Goal: Information Seeking & Learning: Learn about a topic

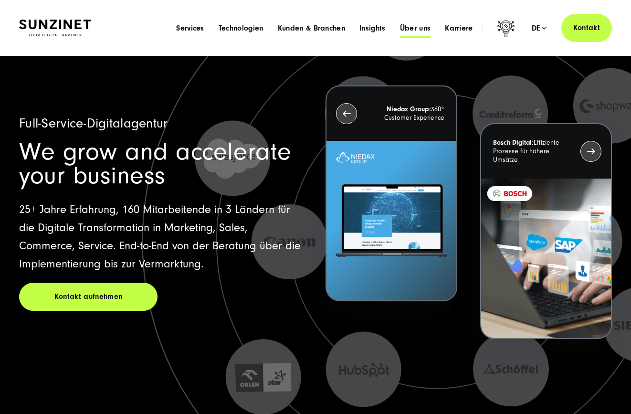
click at [410, 27] on span "Über uns" at bounding box center [415, 28] width 31 height 10
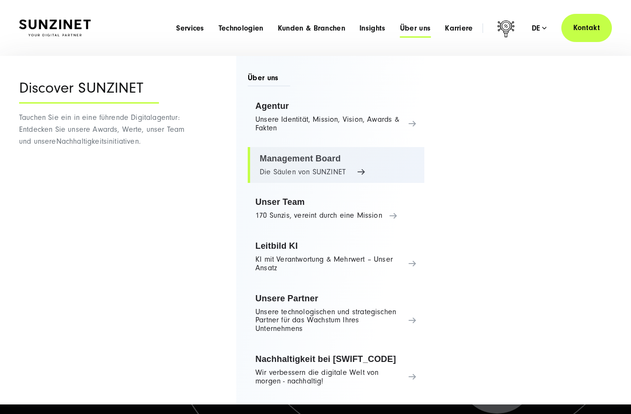
click at [300, 163] on link "Management Board Die Säulen von SUNZINET" at bounding box center [336, 165] width 177 height 36
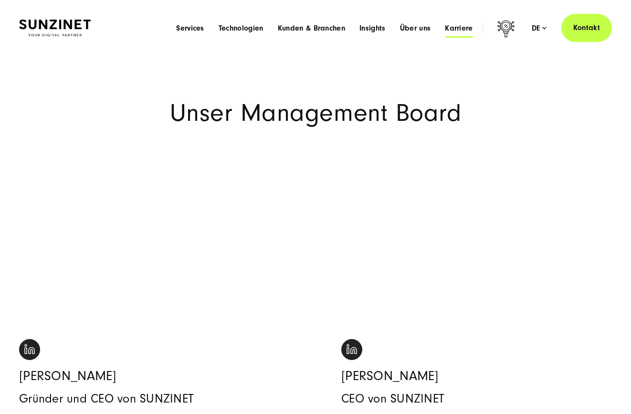
click at [467, 30] on span "Karriere" at bounding box center [459, 28] width 28 height 10
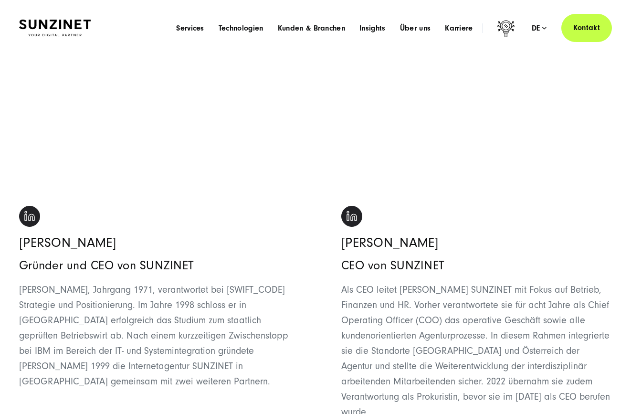
scroll to position [133, 0]
click at [457, 30] on span "Karriere" at bounding box center [459, 28] width 28 height 10
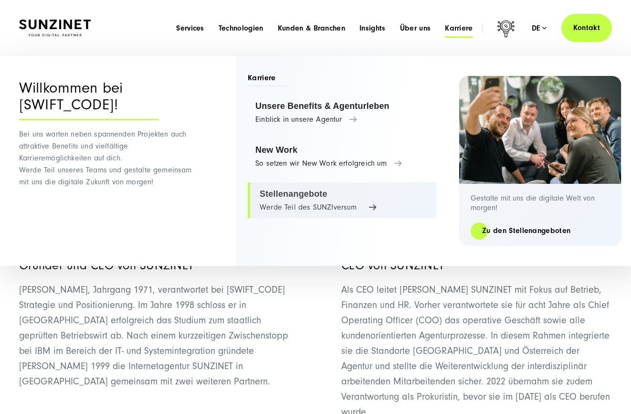
click at [303, 203] on link "Stellenangebote Werde Teil des SUNZIversum" at bounding box center [342, 200] width 189 height 36
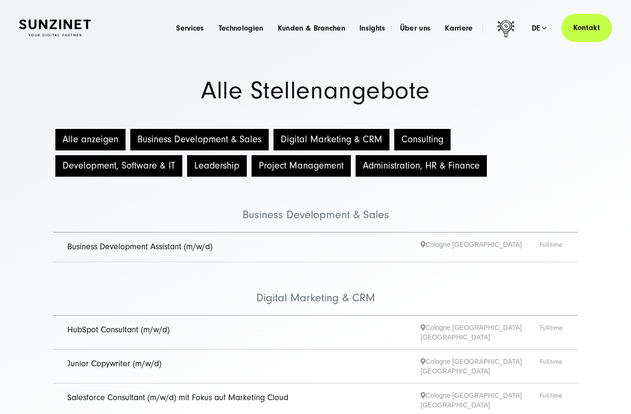
scroll to position [14, 0]
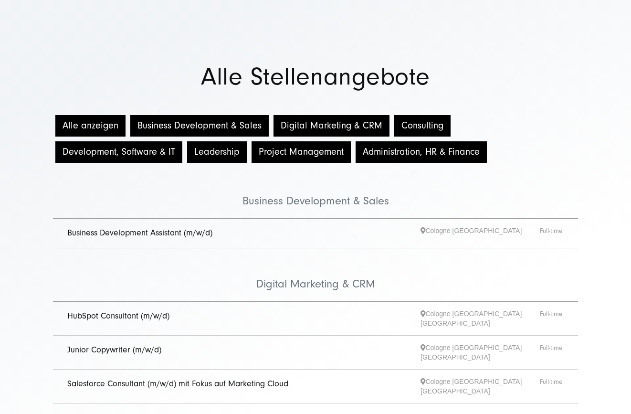
click at [147, 232] on link "Business Development Assistant (m/w/d)" at bounding box center [139, 233] width 145 height 10
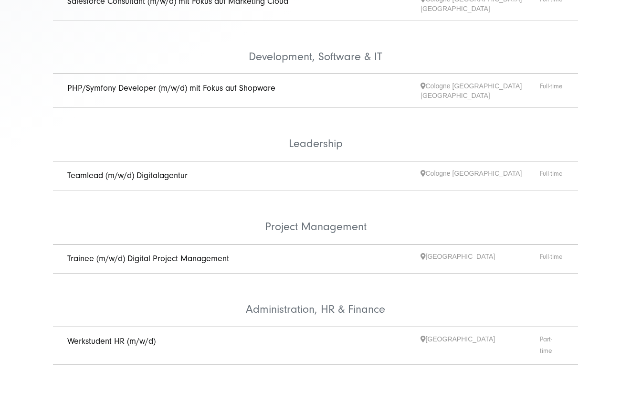
scroll to position [400, 0]
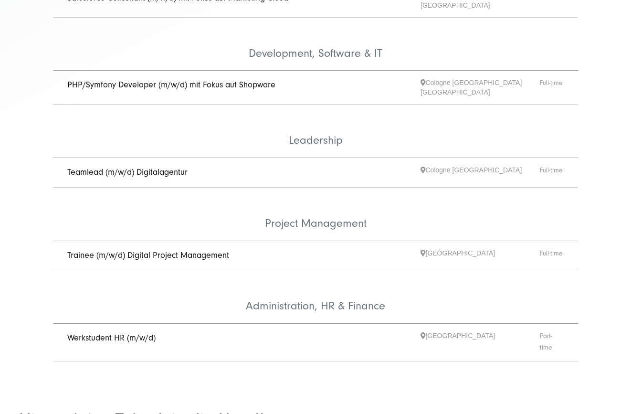
click at [146, 333] on link "Werkstudent HR (m/w/d)" at bounding box center [111, 338] width 88 height 10
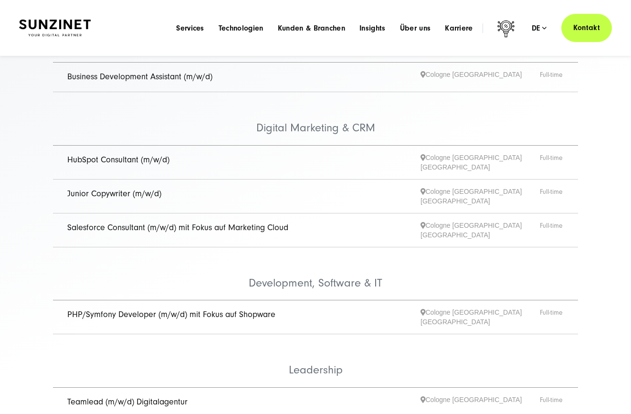
scroll to position [168, 0]
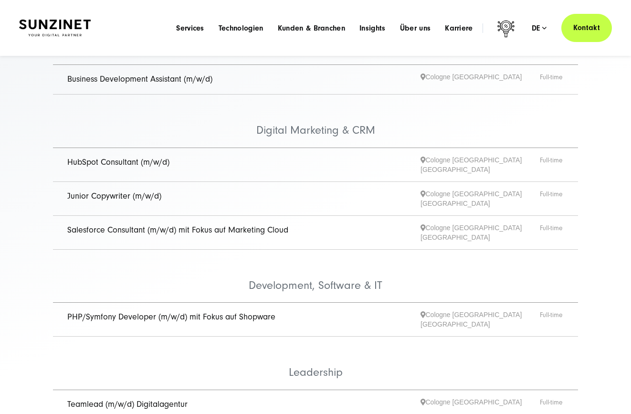
click at [165, 225] on link "Salesforce Consultant (m/w/d) mit Fokus auf Marketing Cloud" at bounding box center [177, 230] width 221 height 10
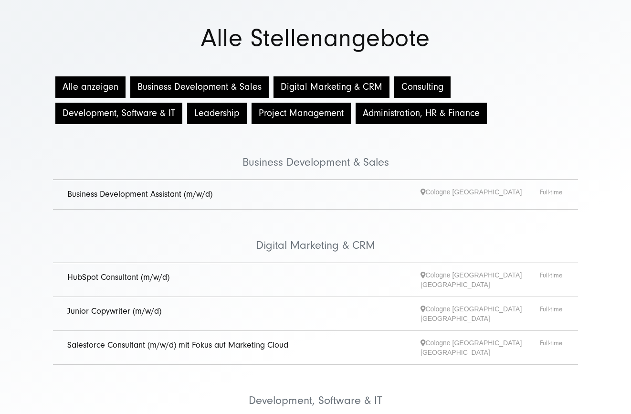
scroll to position [62, 0]
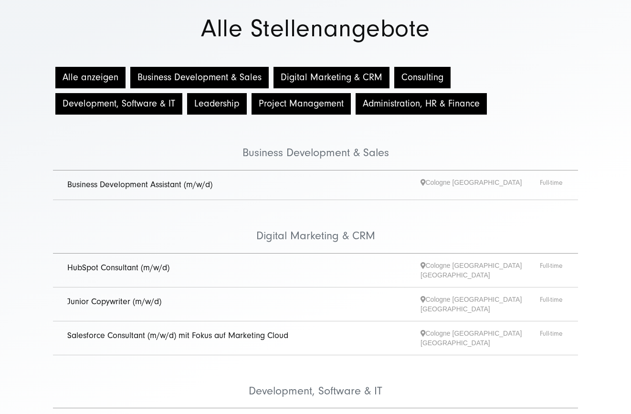
click at [122, 269] on link "HubSpot Consultant (m/w/d)" at bounding box center [118, 268] width 102 height 10
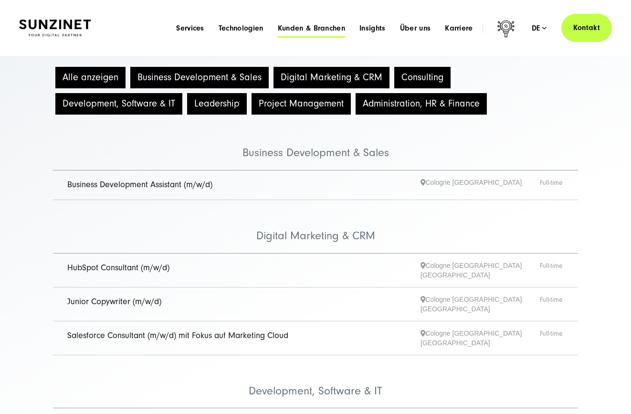
click at [327, 27] on span "Kunden & Branchen" at bounding box center [311, 28] width 67 height 10
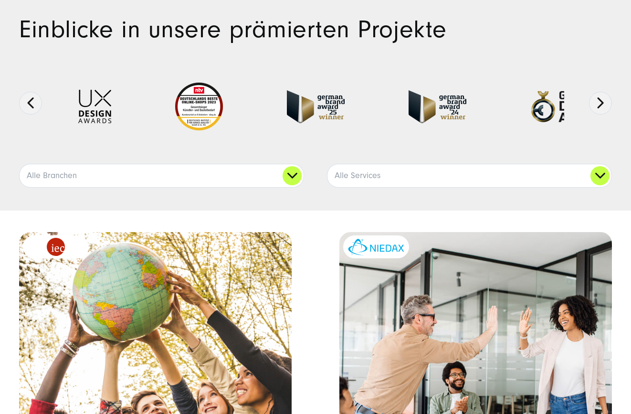
scroll to position [92, 0]
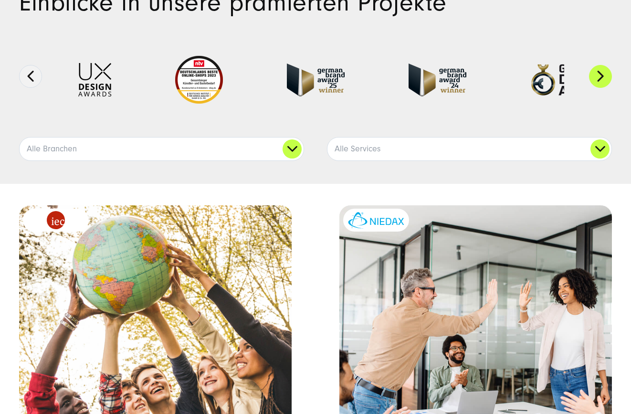
click at [599, 75] on button "Next" at bounding box center [600, 76] width 23 height 23
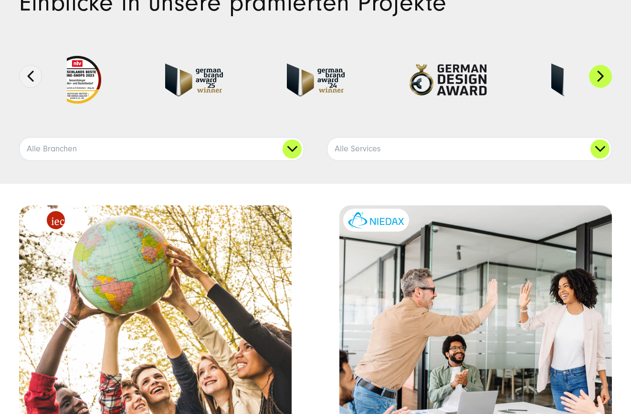
click at [599, 75] on button "Next" at bounding box center [600, 76] width 23 height 23
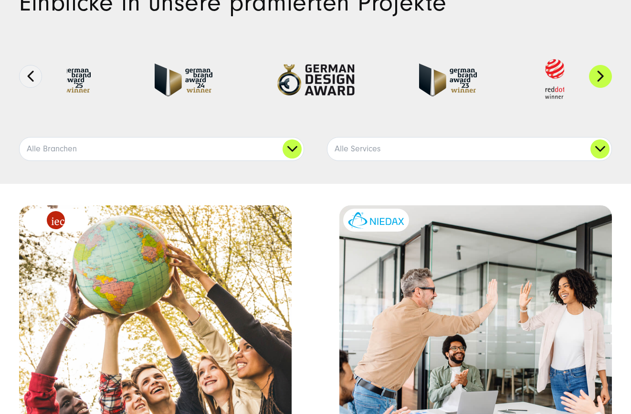
click at [599, 75] on button "Next" at bounding box center [600, 76] width 23 height 23
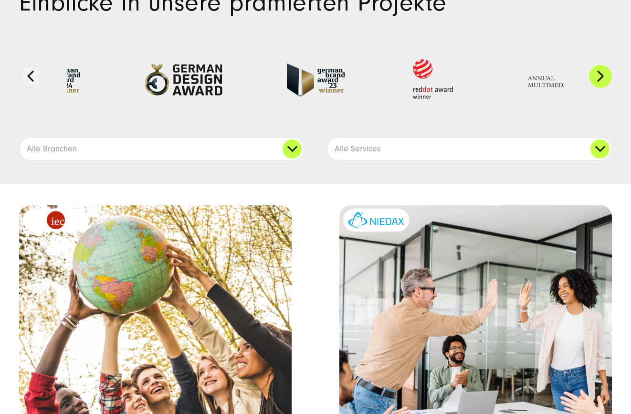
click at [599, 75] on button "Next" at bounding box center [600, 76] width 23 height 23
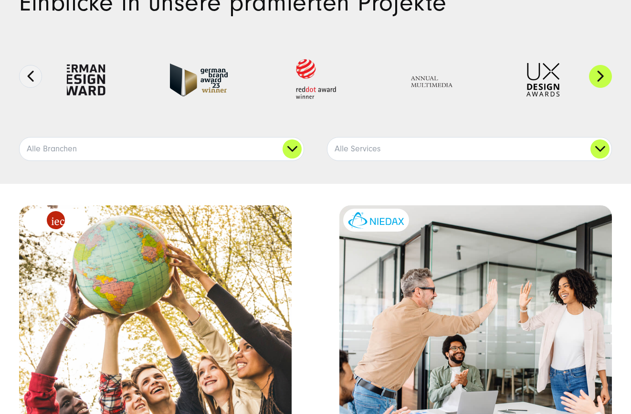
click at [599, 75] on button "Next" at bounding box center [600, 76] width 23 height 23
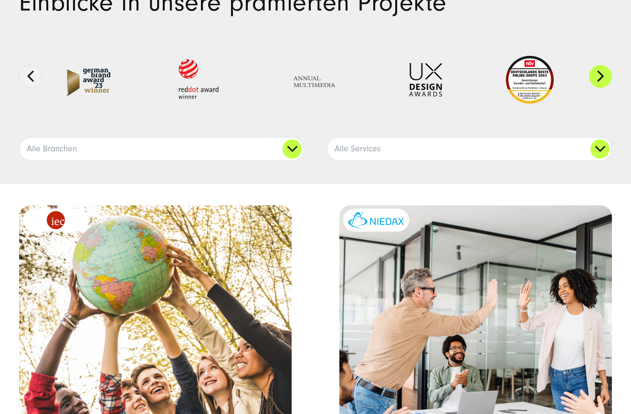
click at [599, 75] on button "Next" at bounding box center [600, 76] width 23 height 23
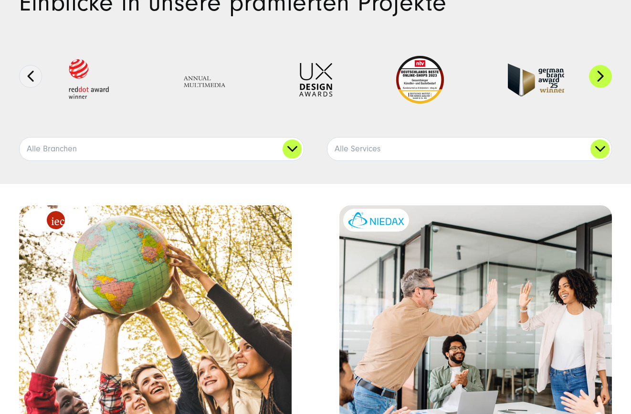
click at [599, 75] on button "Next" at bounding box center [600, 76] width 23 height 23
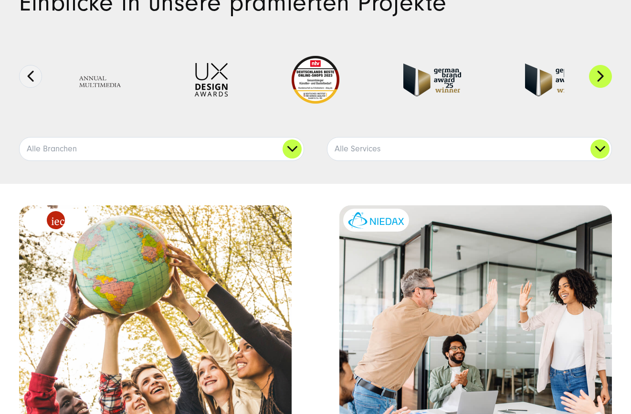
click at [599, 75] on button "Next" at bounding box center [600, 76] width 23 height 23
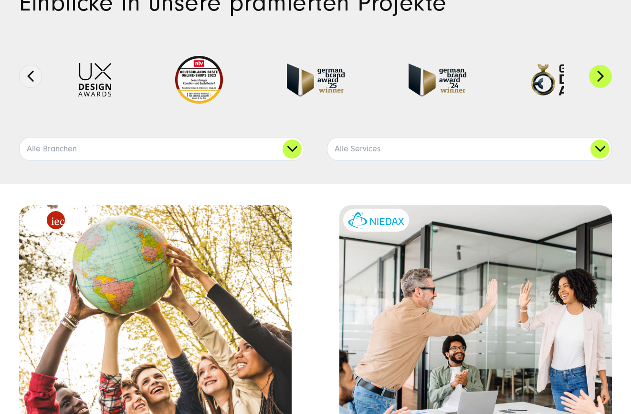
click at [599, 75] on button "Next" at bounding box center [600, 76] width 23 height 23
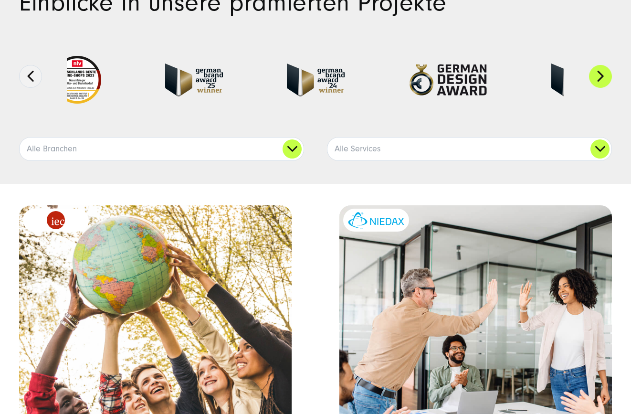
click at [599, 75] on button "Next" at bounding box center [600, 76] width 23 height 23
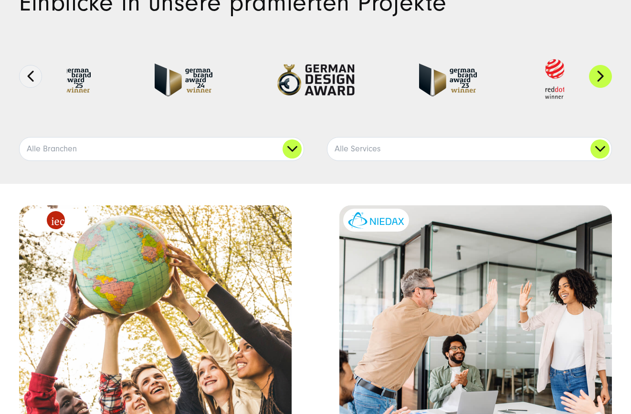
click at [599, 75] on button "Next" at bounding box center [600, 76] width 23 height 23
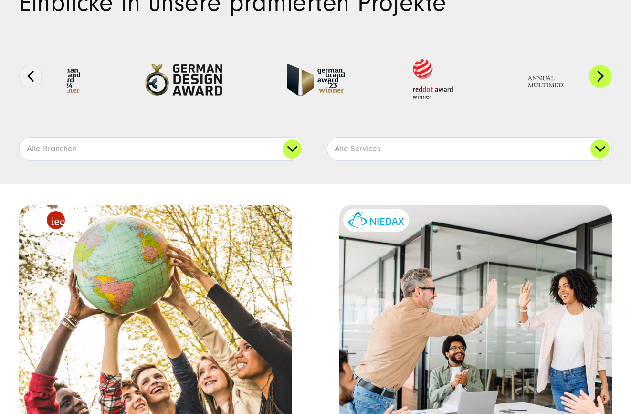
click at [599, 75] on button "Next" at bounding box center [600, 76] width 23 height 23
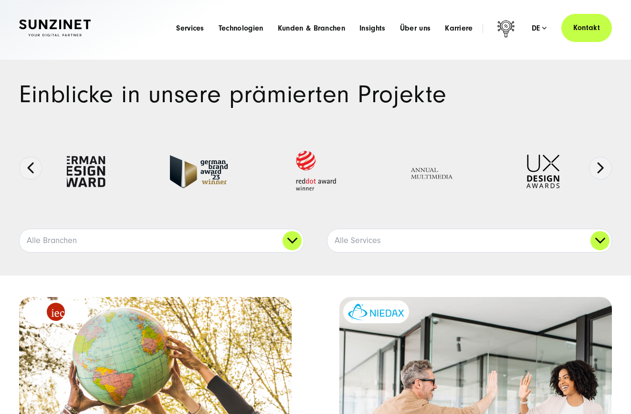
scroll to position [0, 0]
click at [243, 29] on span "Technologien" at bounding box center [241, 28] width 45 height 10
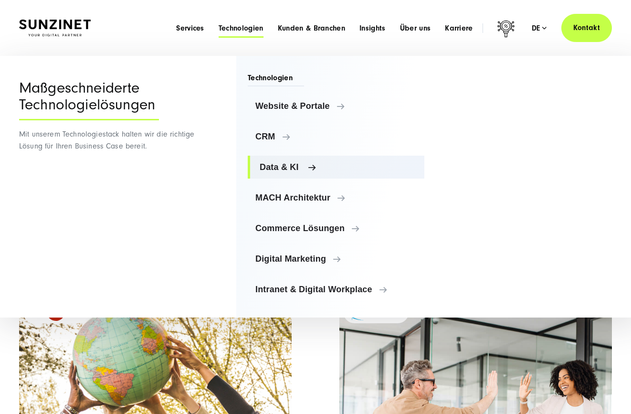
click at [279, 170] on span "Data & KI" at bounding box center [338, 167] width 157 height 10
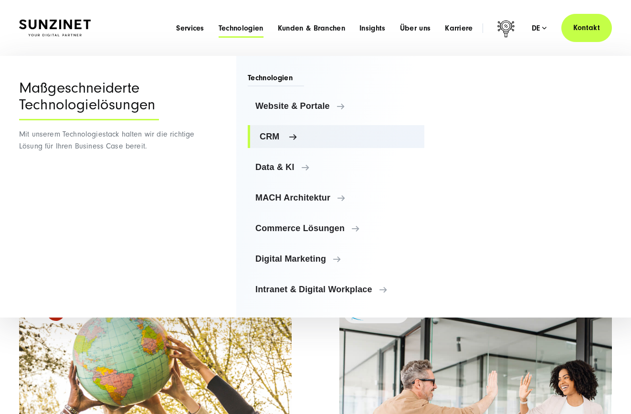
click at [280, 138] on span "CRM" at bounding box center [338, 137] width 157 height 10
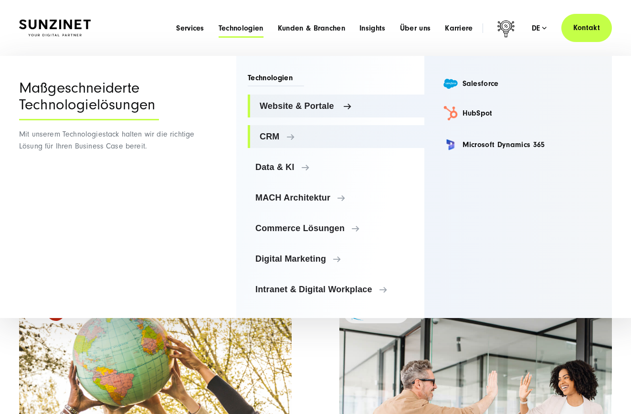
click at [280, 106] on span "Website & Portale" at bounding box center [338, 106] width 157 height 10
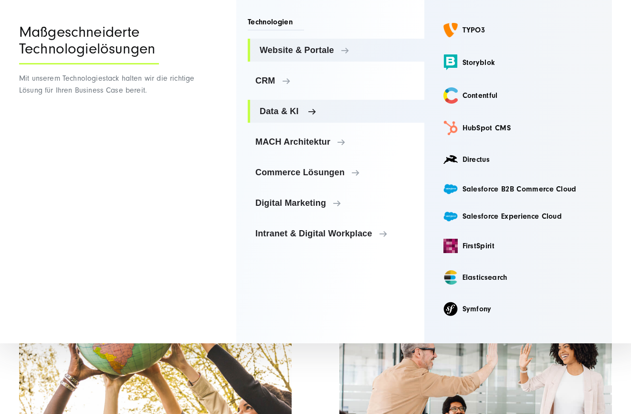
scroll to position [32, 0]
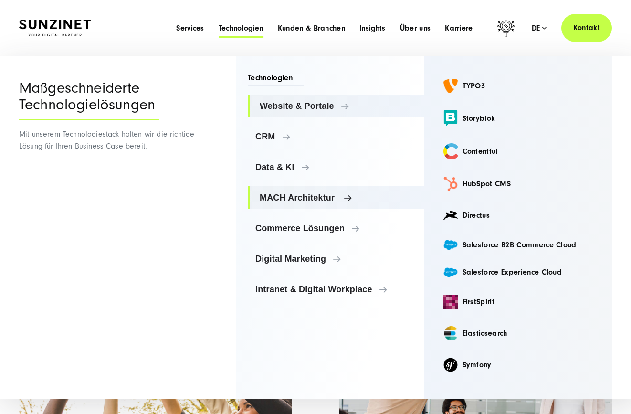
click at [275, 197] on span "MACH Architektur" at bounding box center [338, 198] width 157 height 10
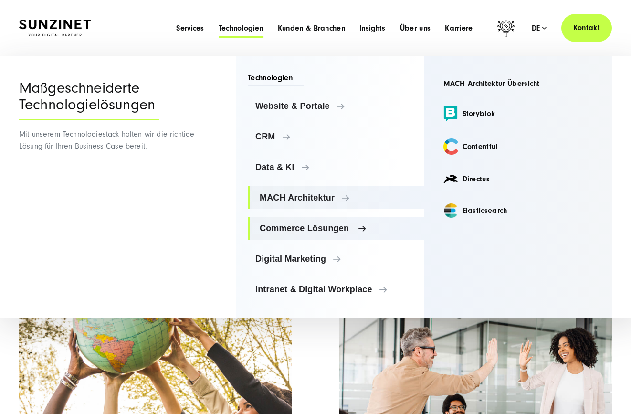
click at [276, 228] on span "Commerce Lösungen" at bounding box center [338, 229] width 157 height 10
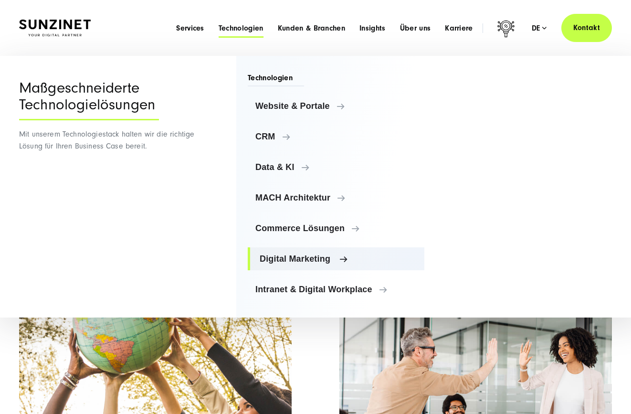
click at [276, 257] on span "Digital Marketing" at bounding box center [338, 259] width 157 height 10
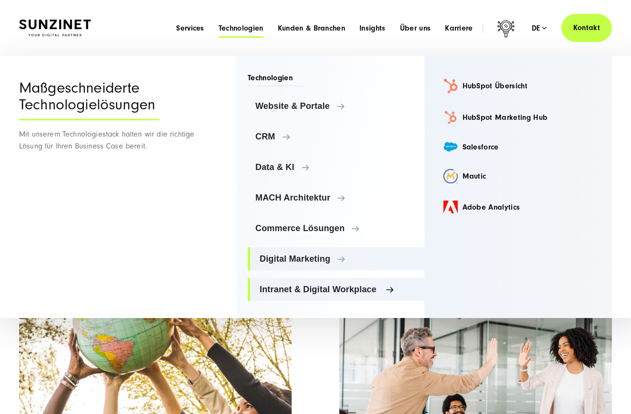
click at [279, 287] on span "Intranet & Digital Workplace" at bounding box center [338, 290] width 157 height 10
